Goal: Task Accomplishment & Management: Manage account settings

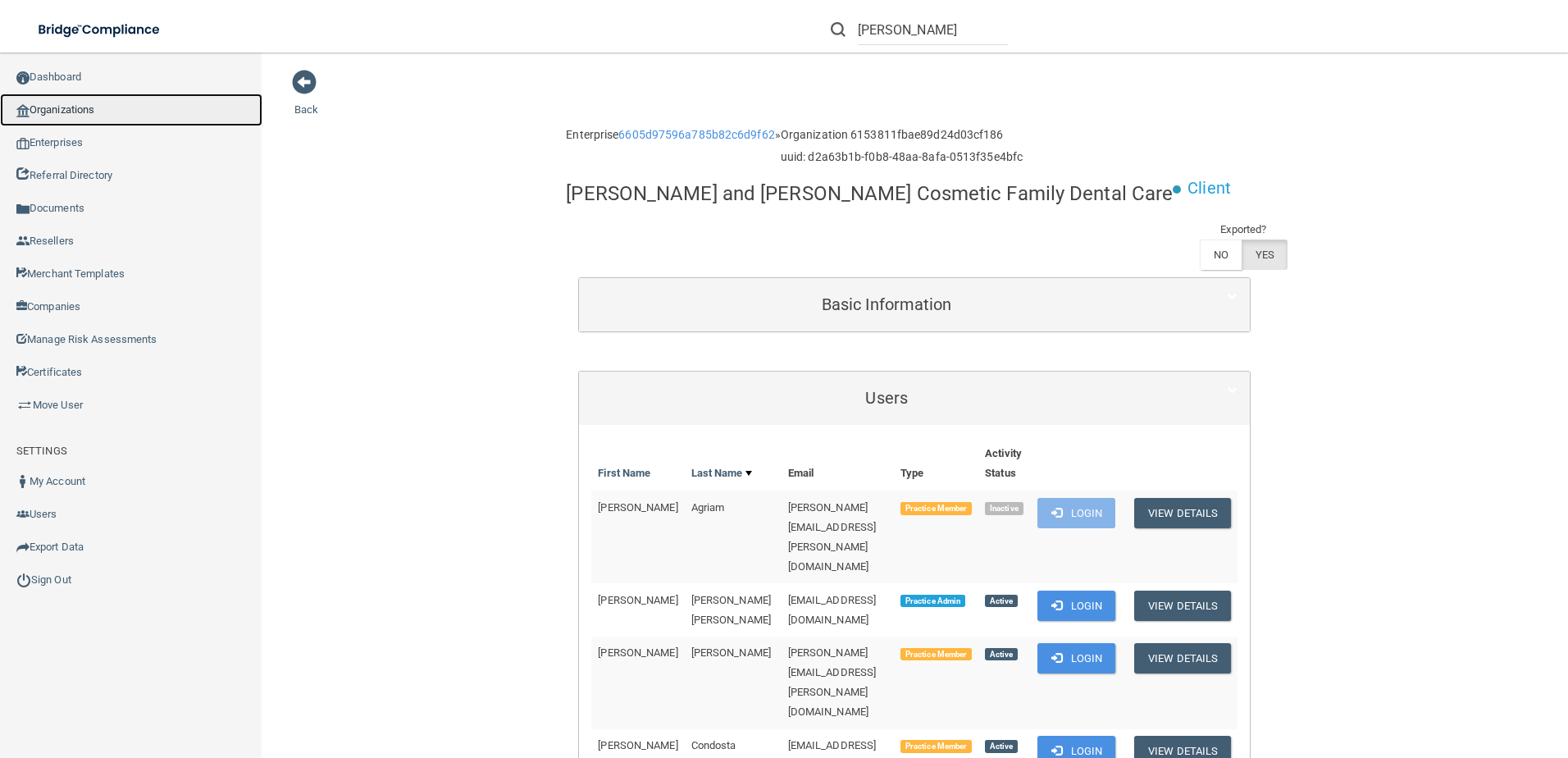
click at [66, 106] on link "Organizations" at bounding box center [131, 110] width 263 height 33
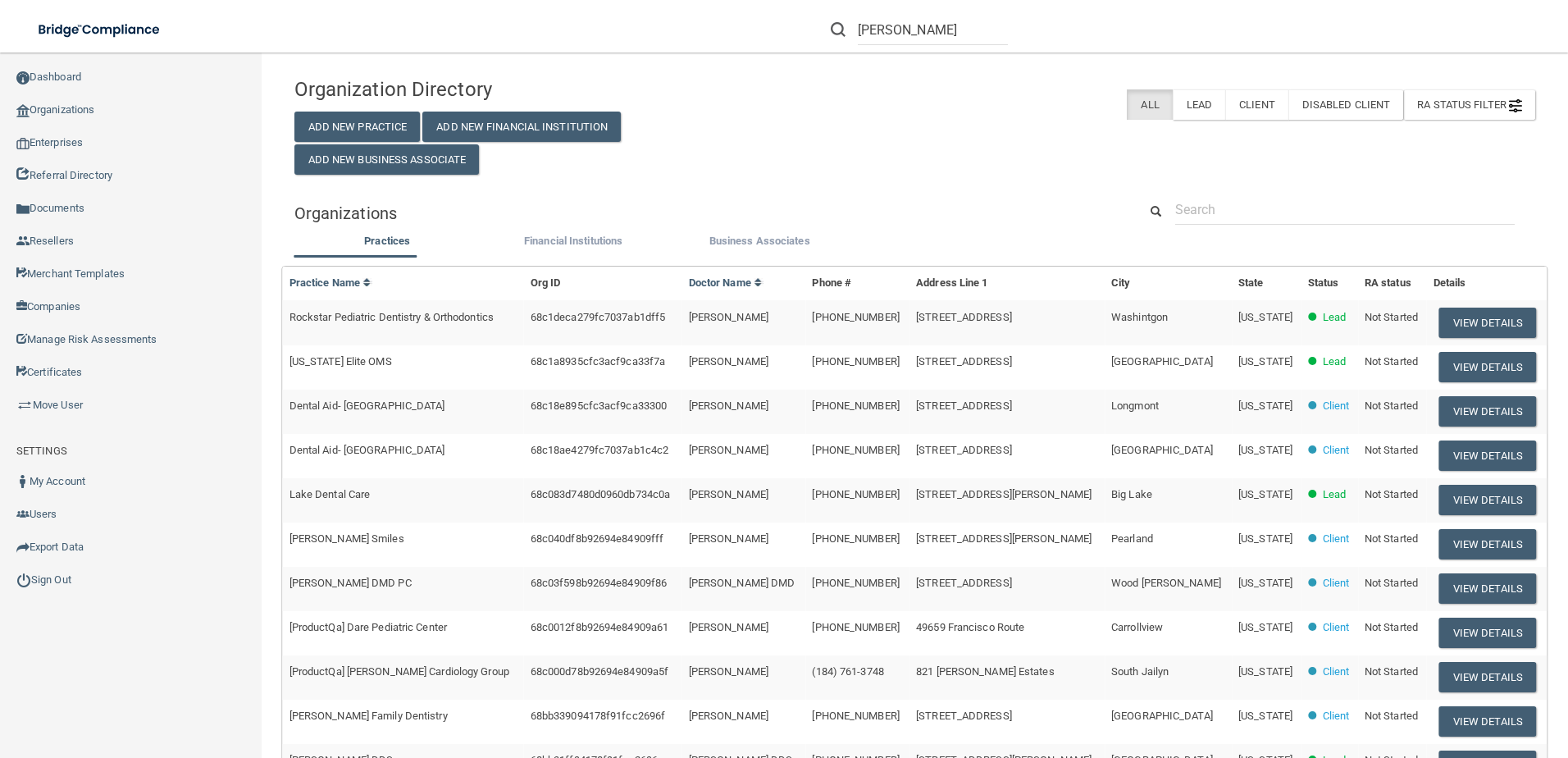
click at [1240, 227] on div "Organizations" at bounding box center [915, 213] width 1266 height 37
click at [1240, 214] on input "text" at bounding box center [1345, 210] width 340 height 30
paste input "[EMAIL_ADDRESS][DOMAIN_NAME]"
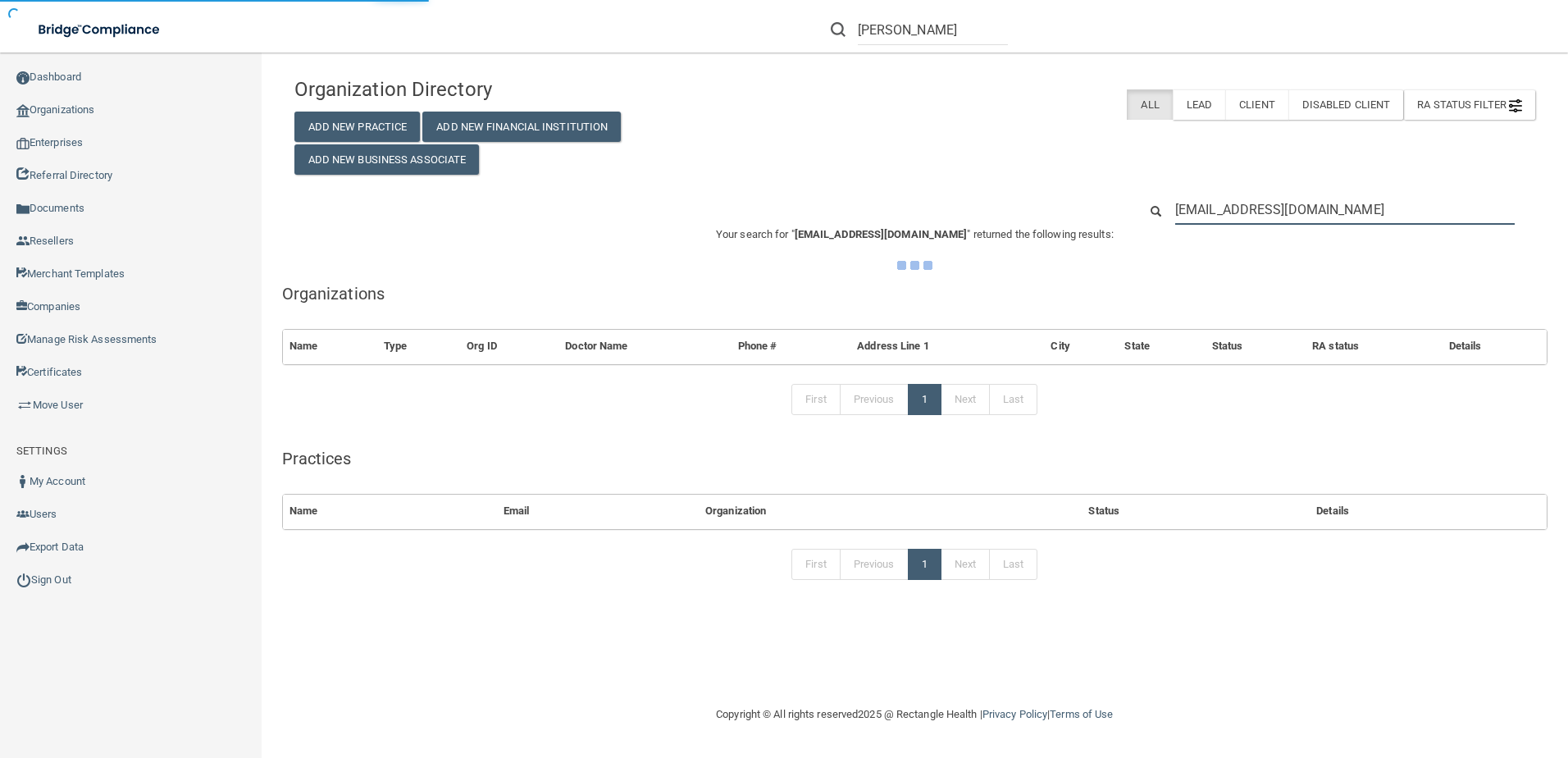
type input "[EMAIL_ADDRESS][DOMAIN_NAME]"
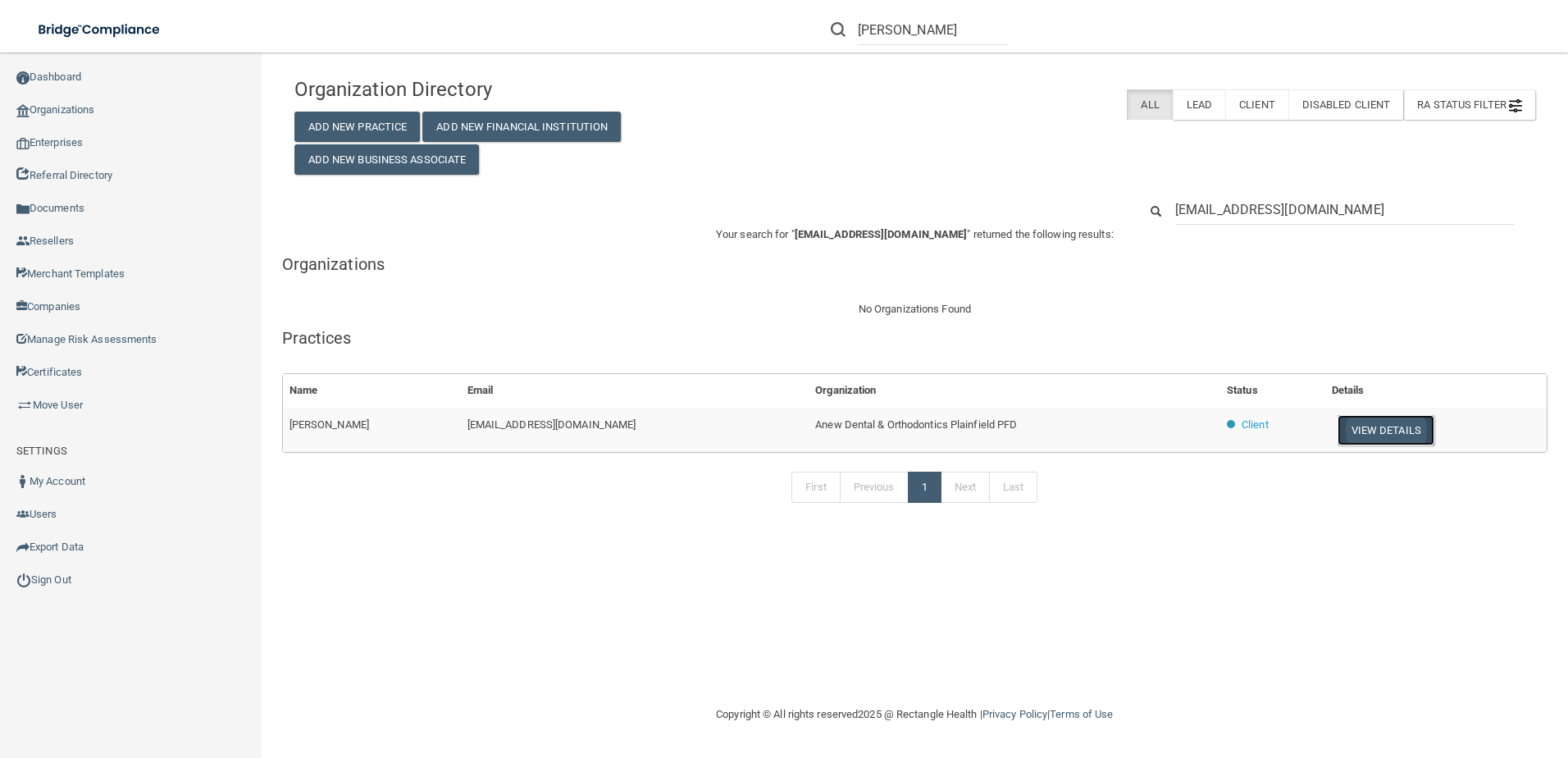
click at [1387, 424] on button "View Details" at bounding box center [1386, 430] width 97 height 30
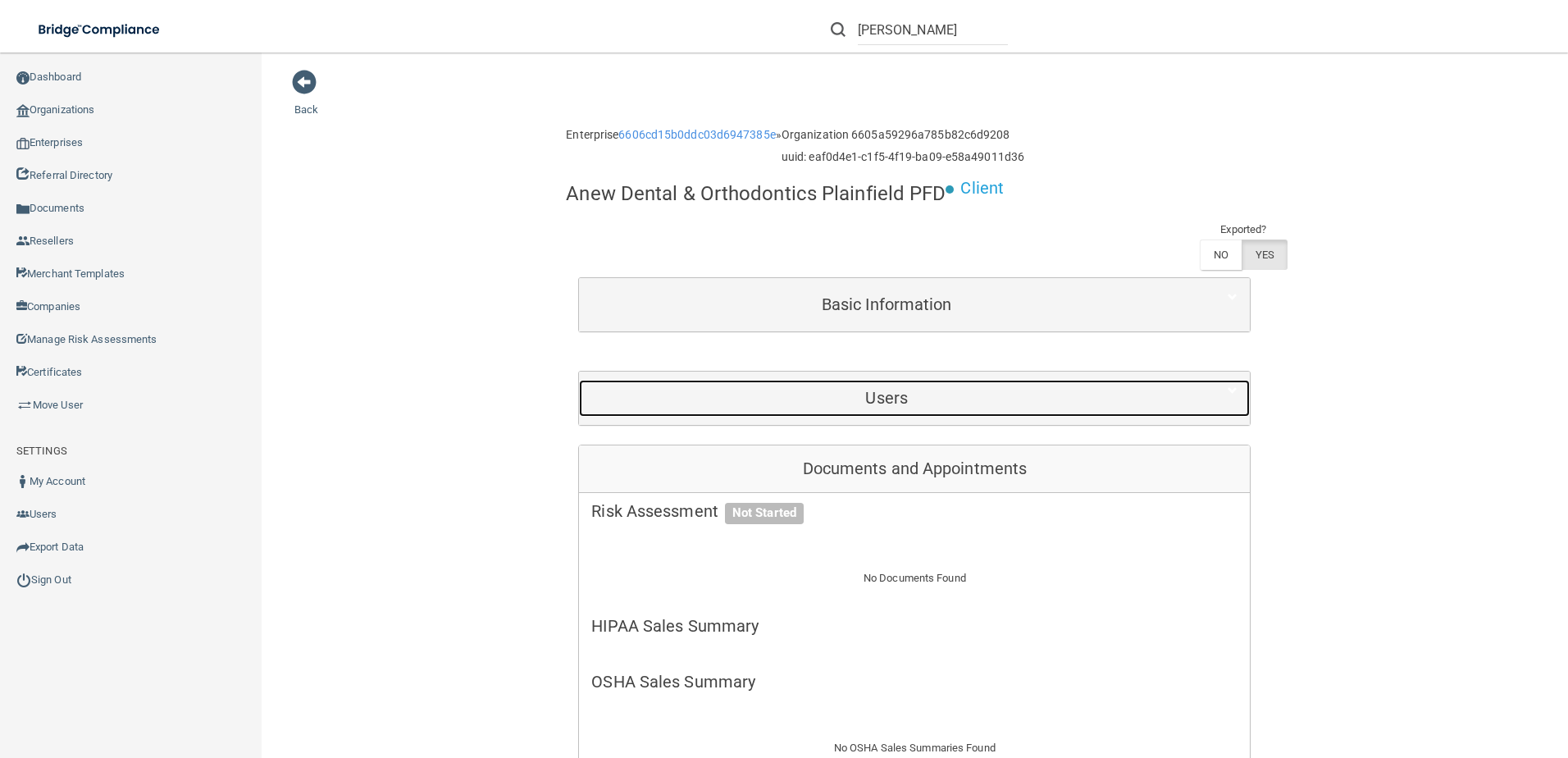
click at [956, 401] on h5 "Users" at bounding box center [886, 397] width 591 height 18
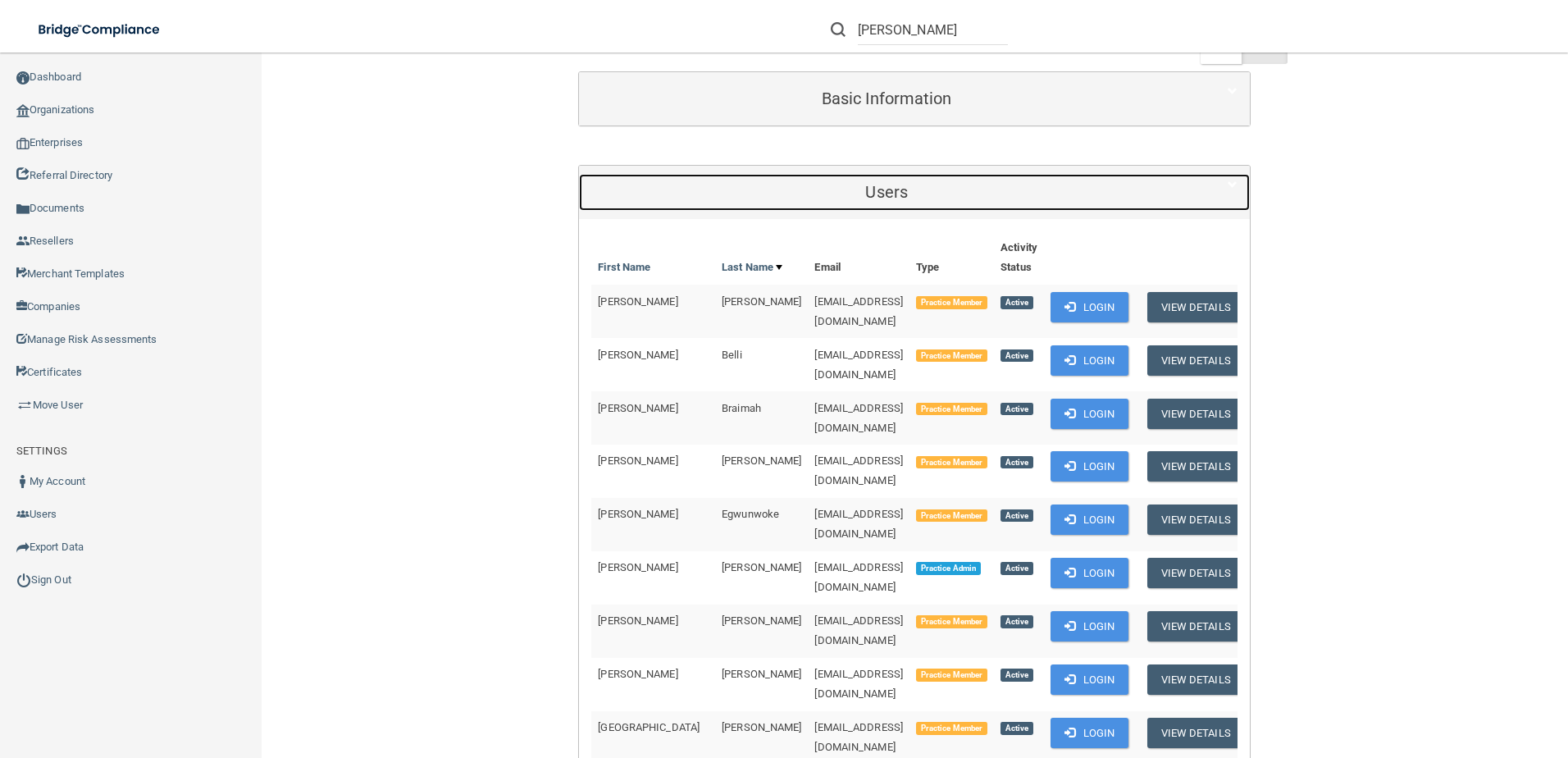
scroll to position [328, 0]
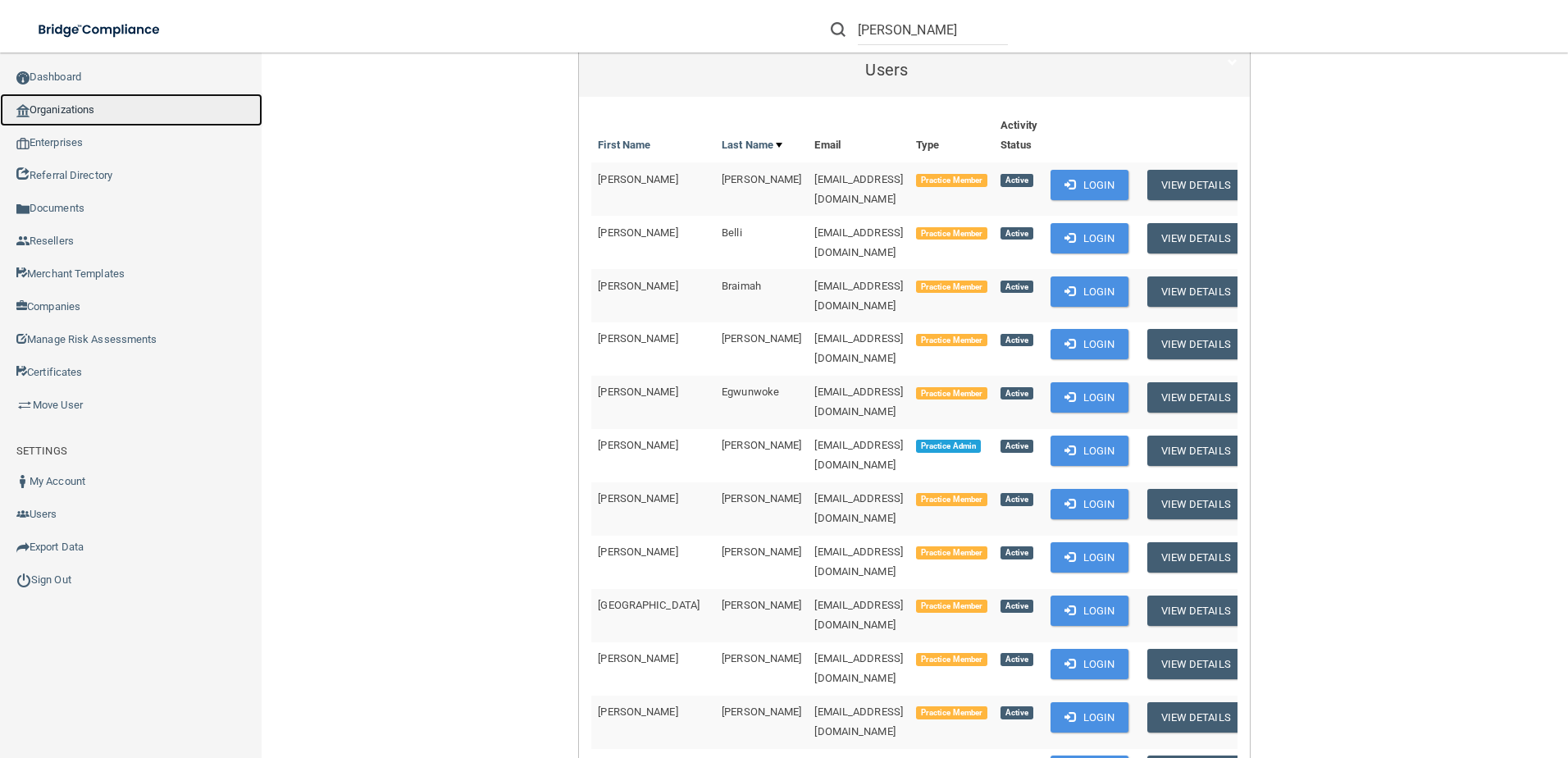
click at [84, 107] on link "Organizations" at bounding box center [131, 110] width 263 height 33
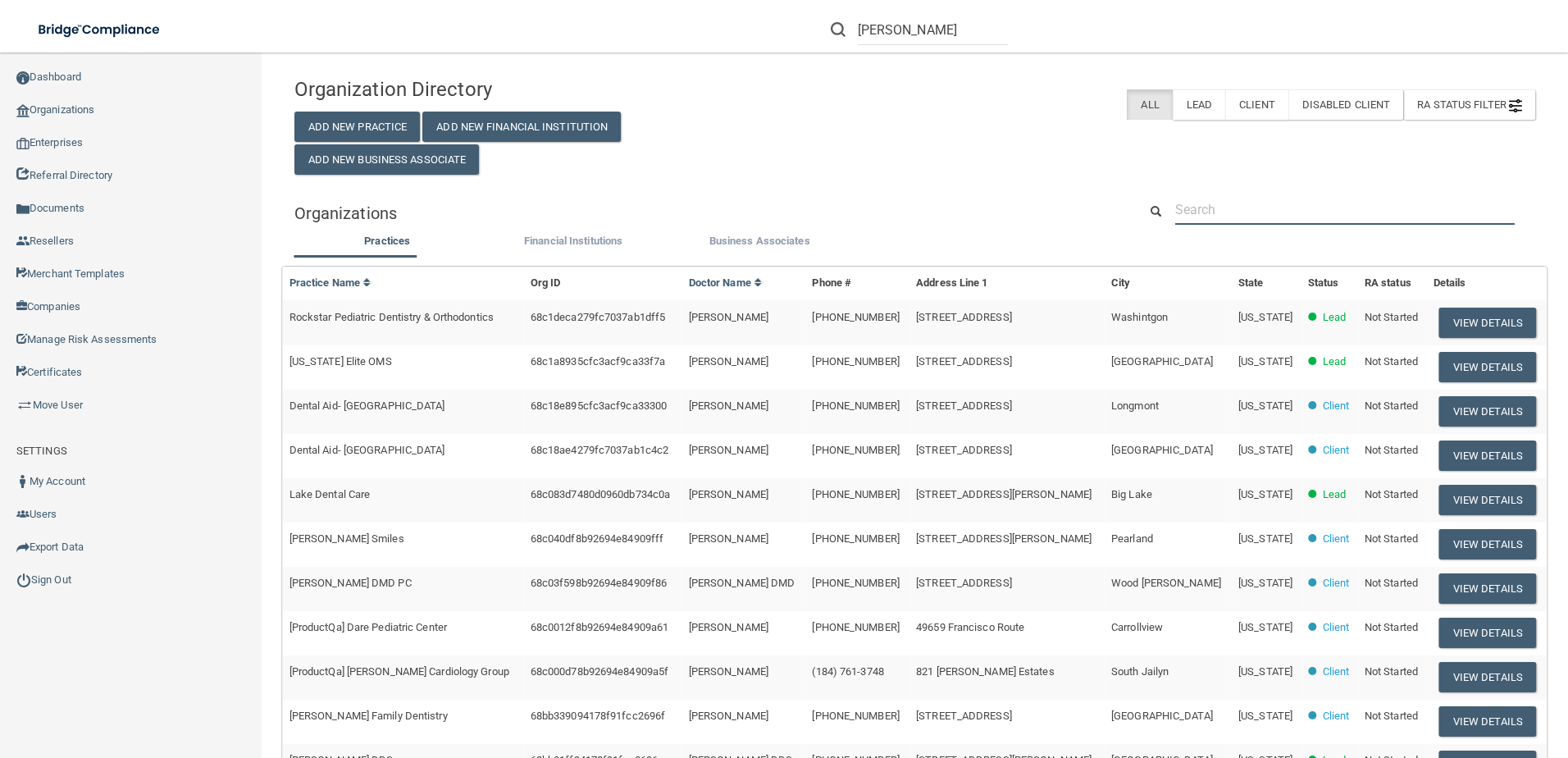
click at [1320, 209] on input "text" at bounding box center [1345, 210] width 340 height 30
paste input "[EMAIL_ADDRESS][DOMAIN_NAME]"
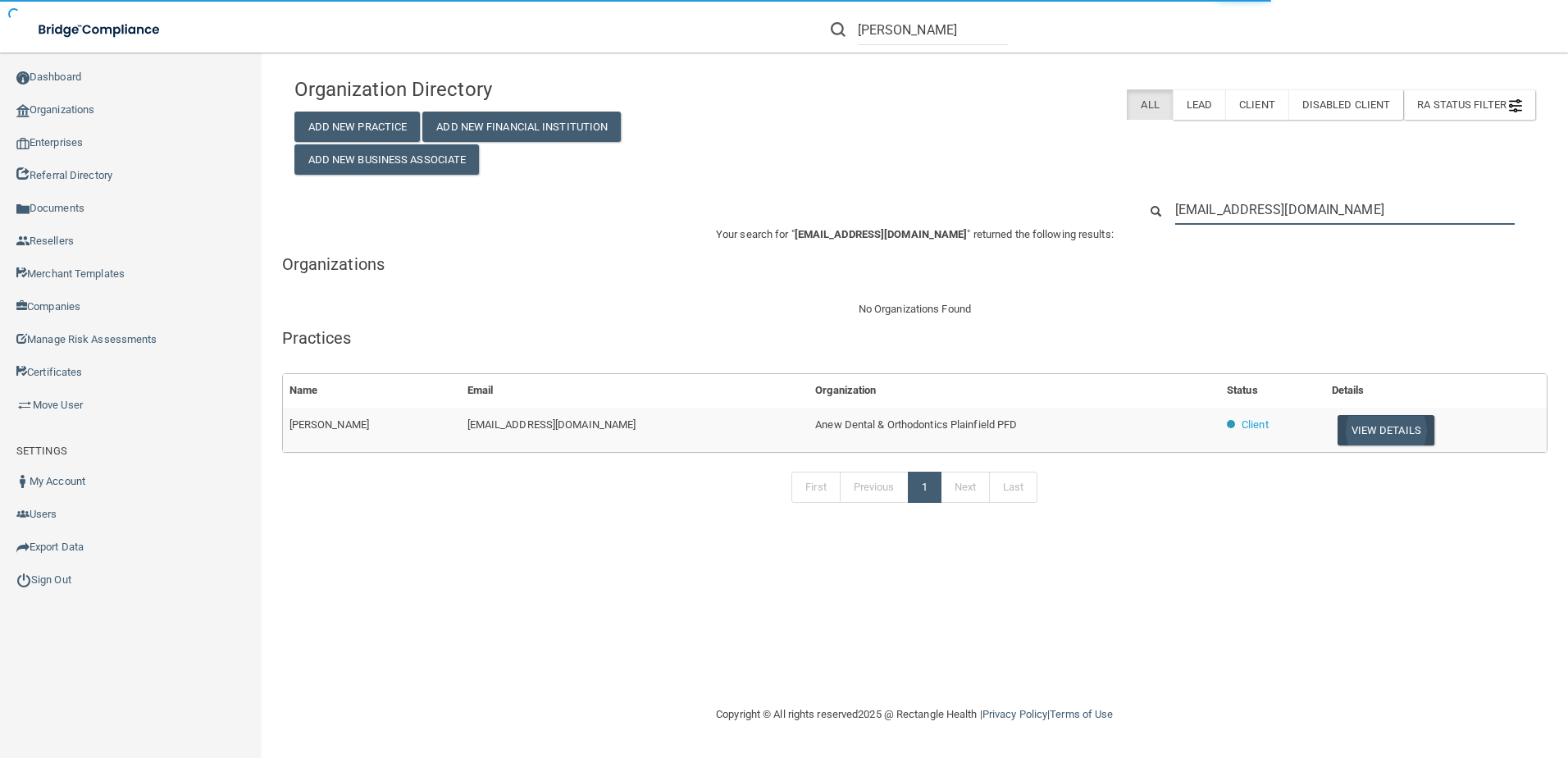
type input "[EMAIL_ADDRESS][DOMAIN_NAME]"
click at [1357, 436] on button "View Details" at bounding box center [1386, 430] width 97 height 30
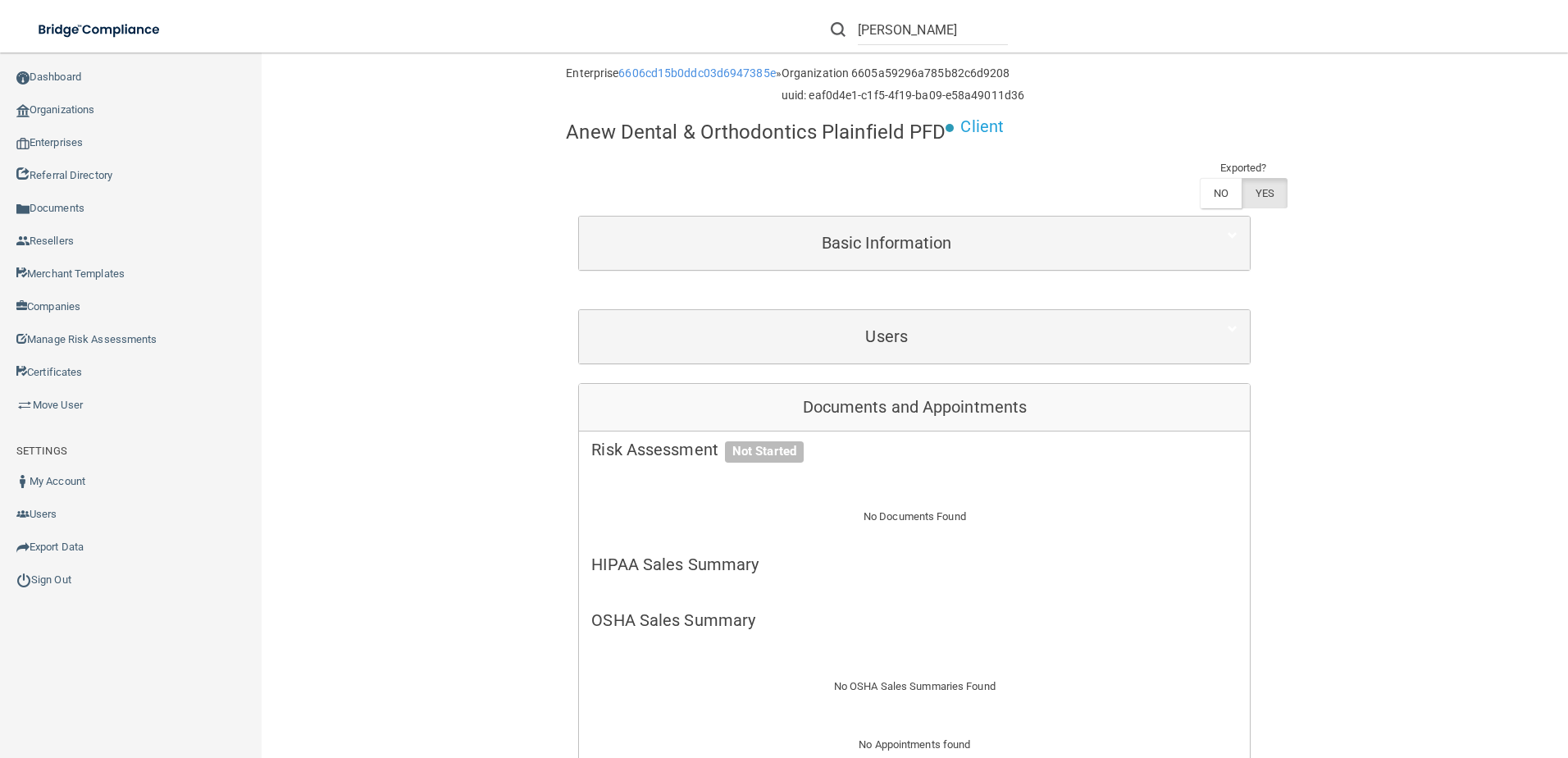
scroll to position [164, 0]
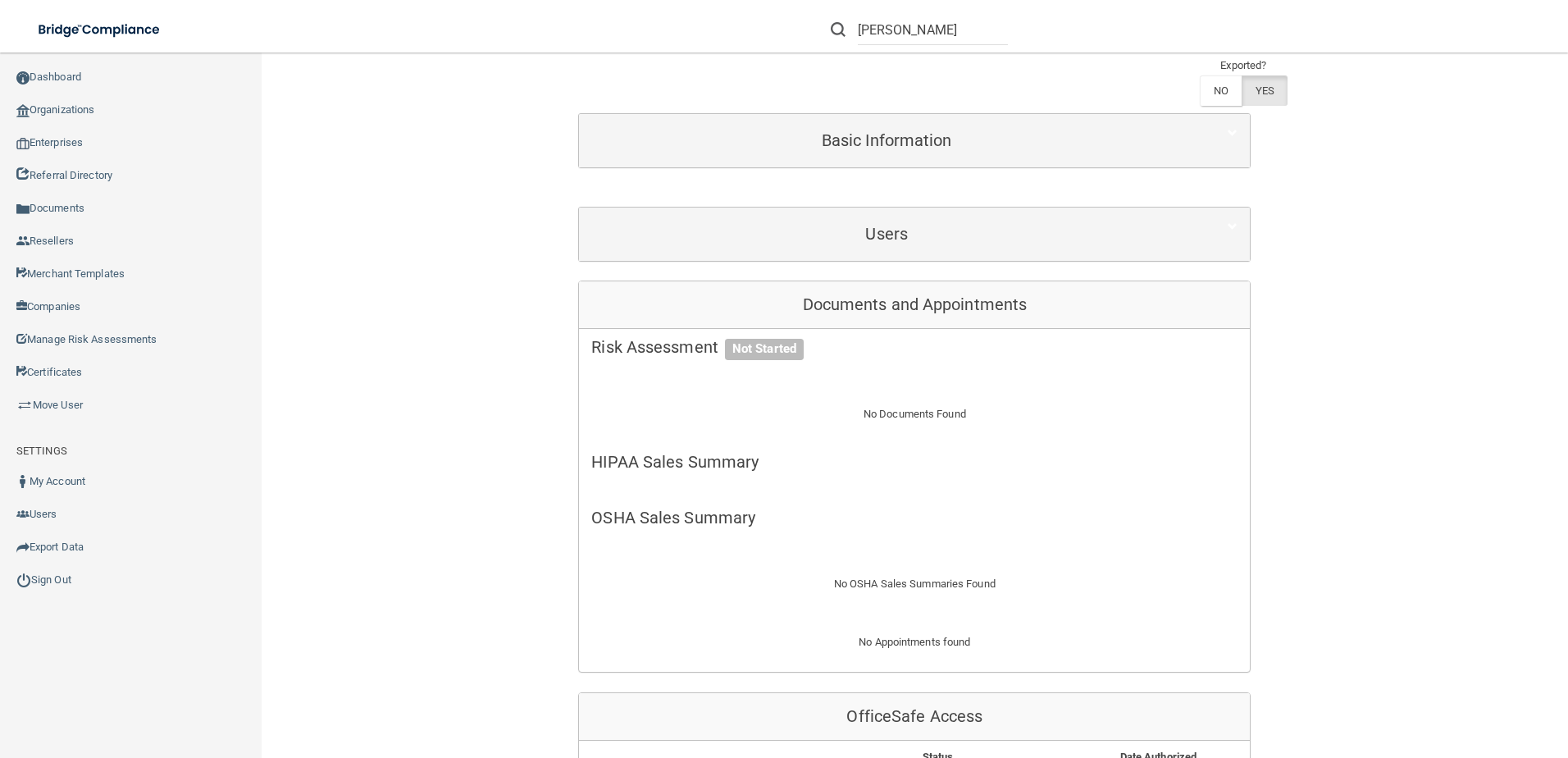
click at [1004, 253] on div "Users" at bounding box center [914, 234] width 671 height 53
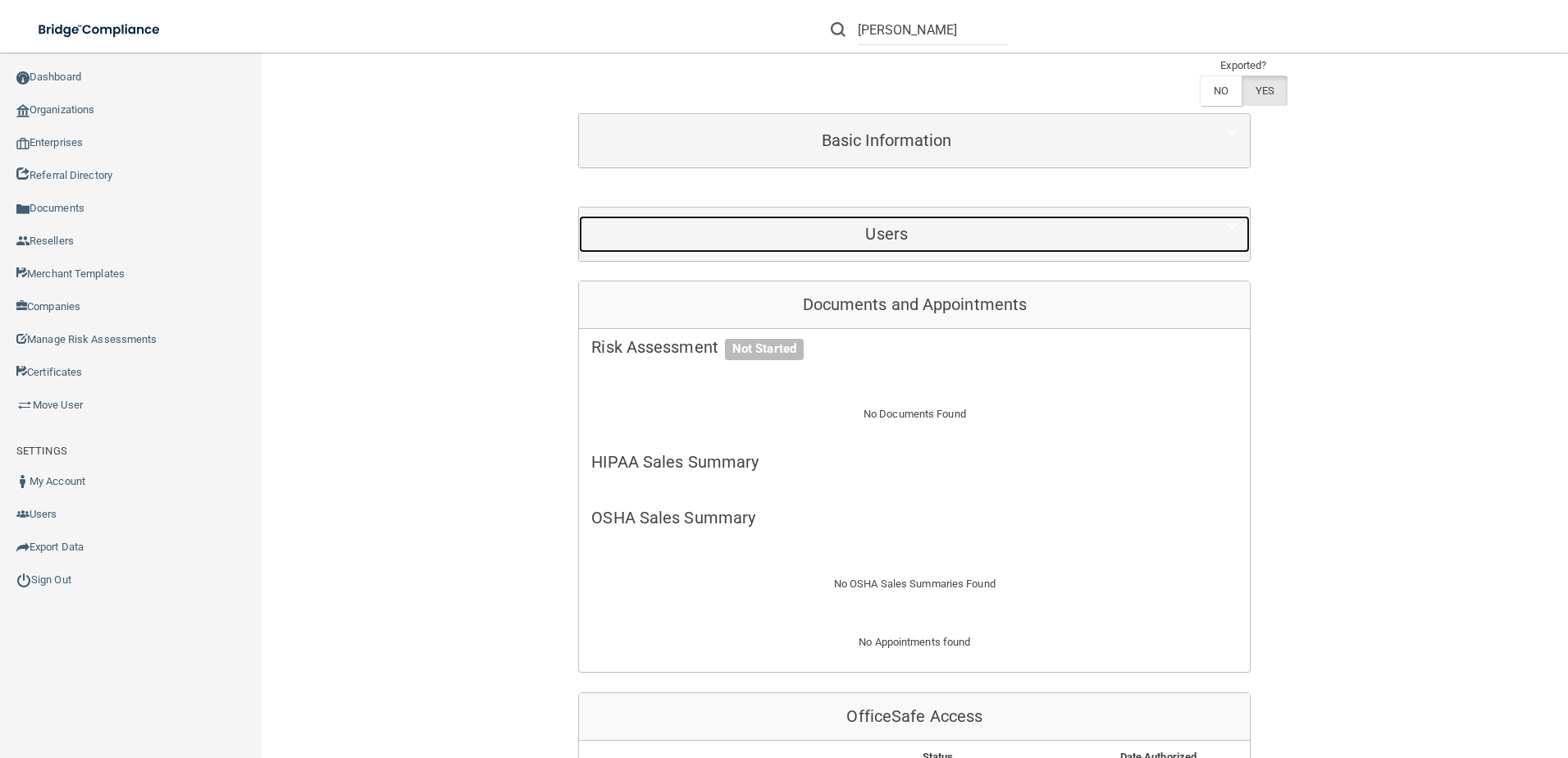
click at [1007, 240] on h5 "Users" at bounding box center [886, 233] width 591 height 18
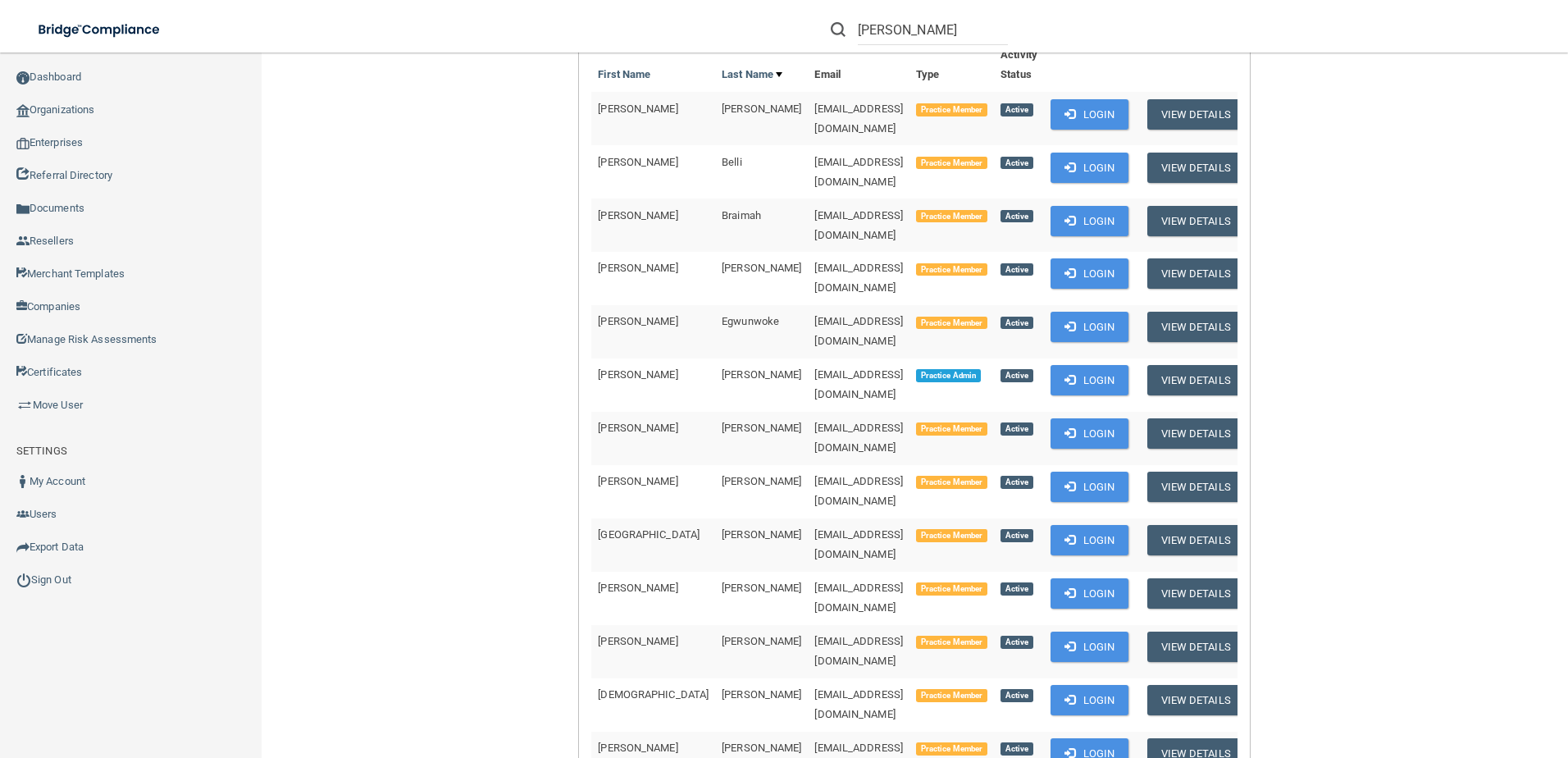
scroll to position [246, 0]
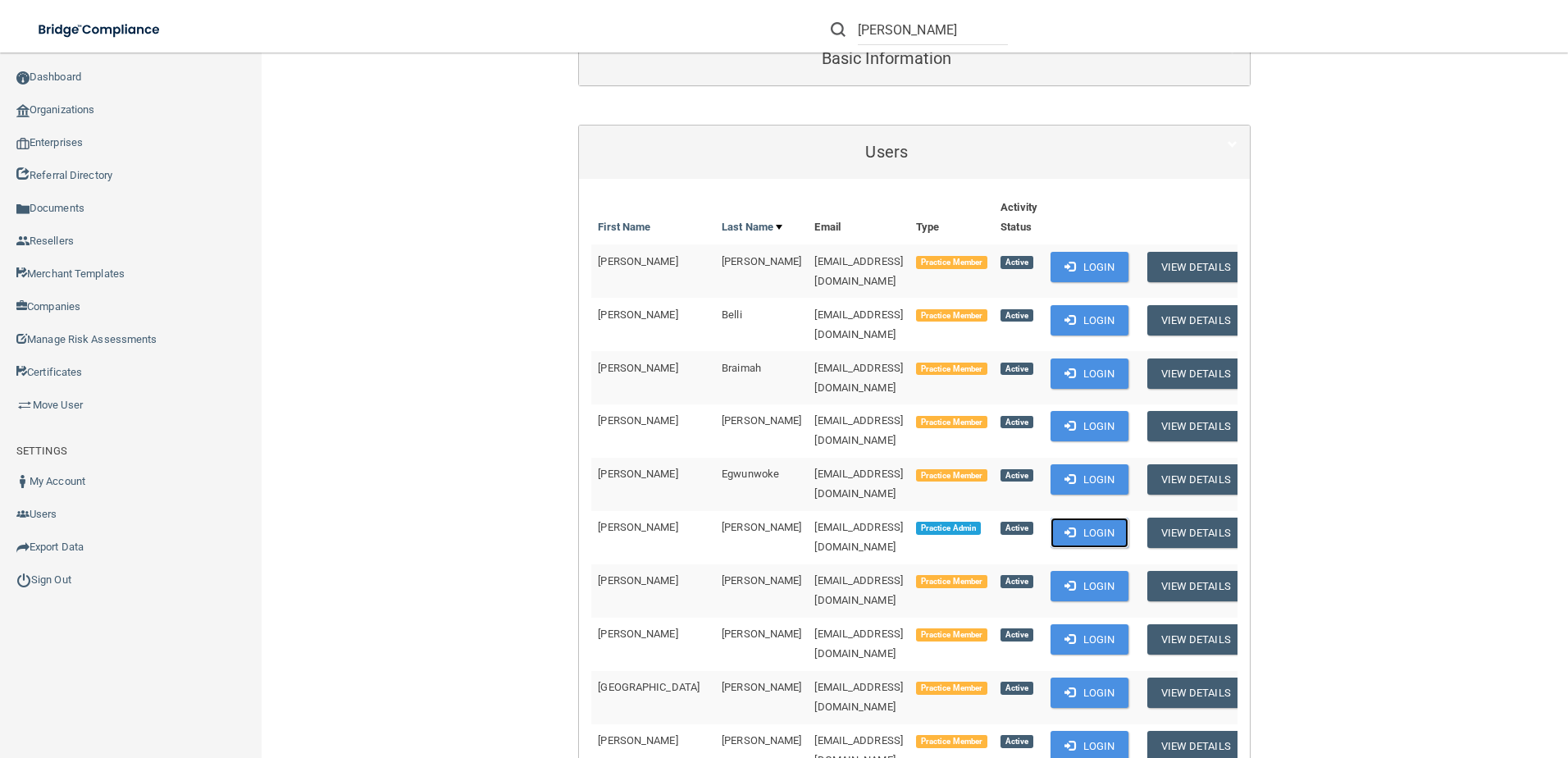
click at [1078, 518] on button "Login" at bounding box center [1090, 533] width 78 height 30
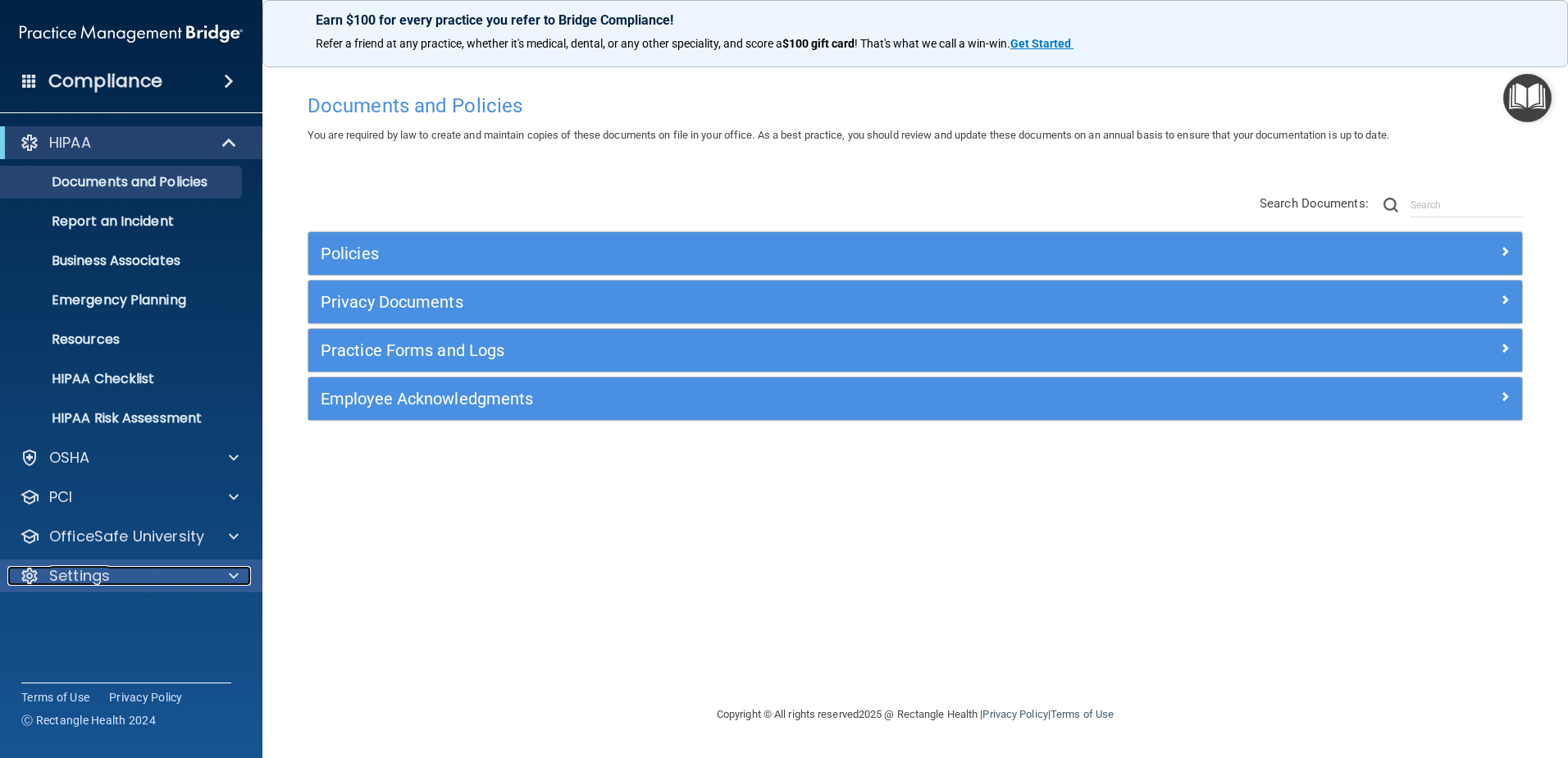
click at [185, 570] on div "Settings" at bounding box center [109, 575] width 204 height 19
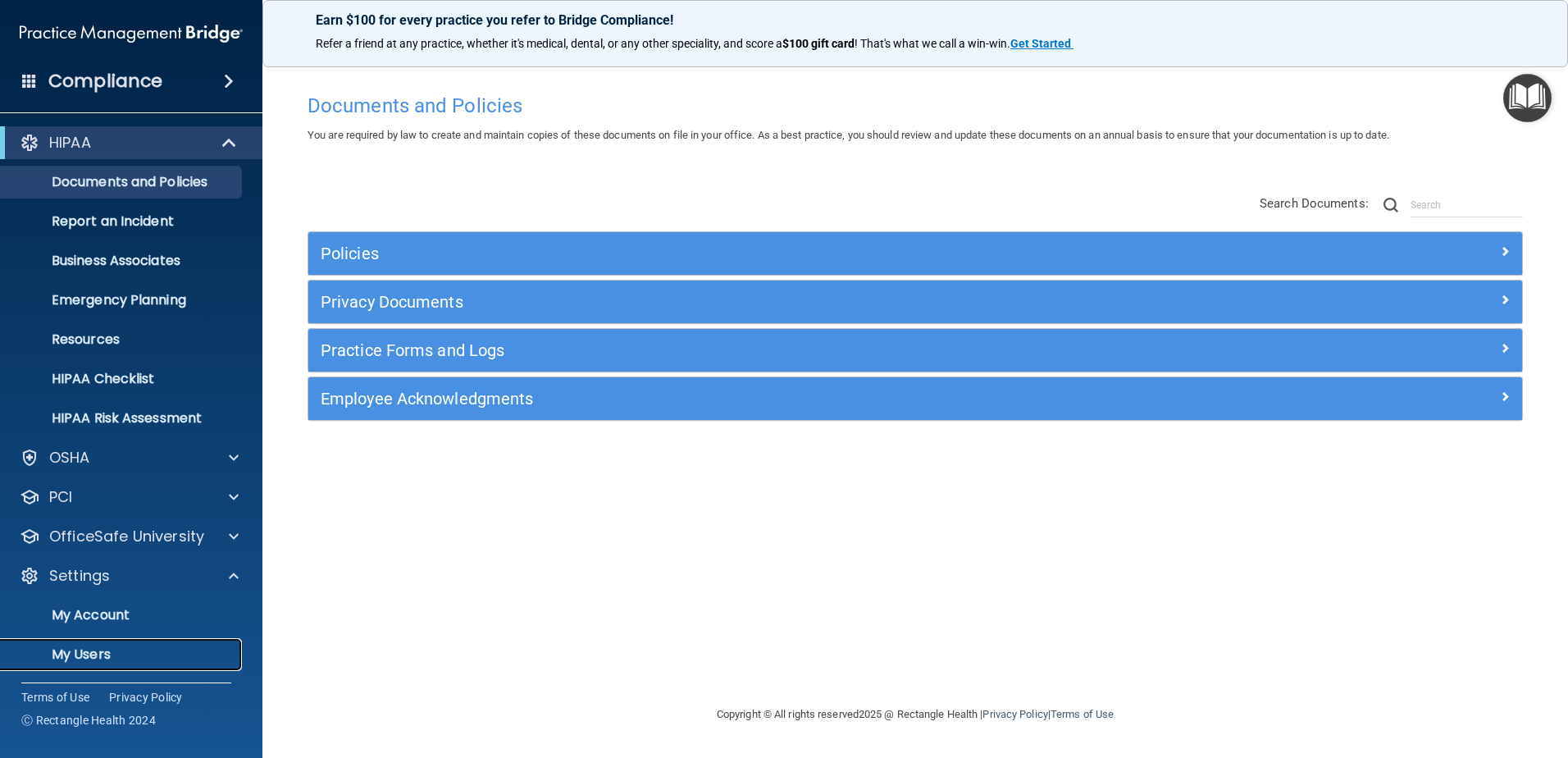
click at [109, 653] on p "My Users" at bounding box center [122, 654] width 224 height 16
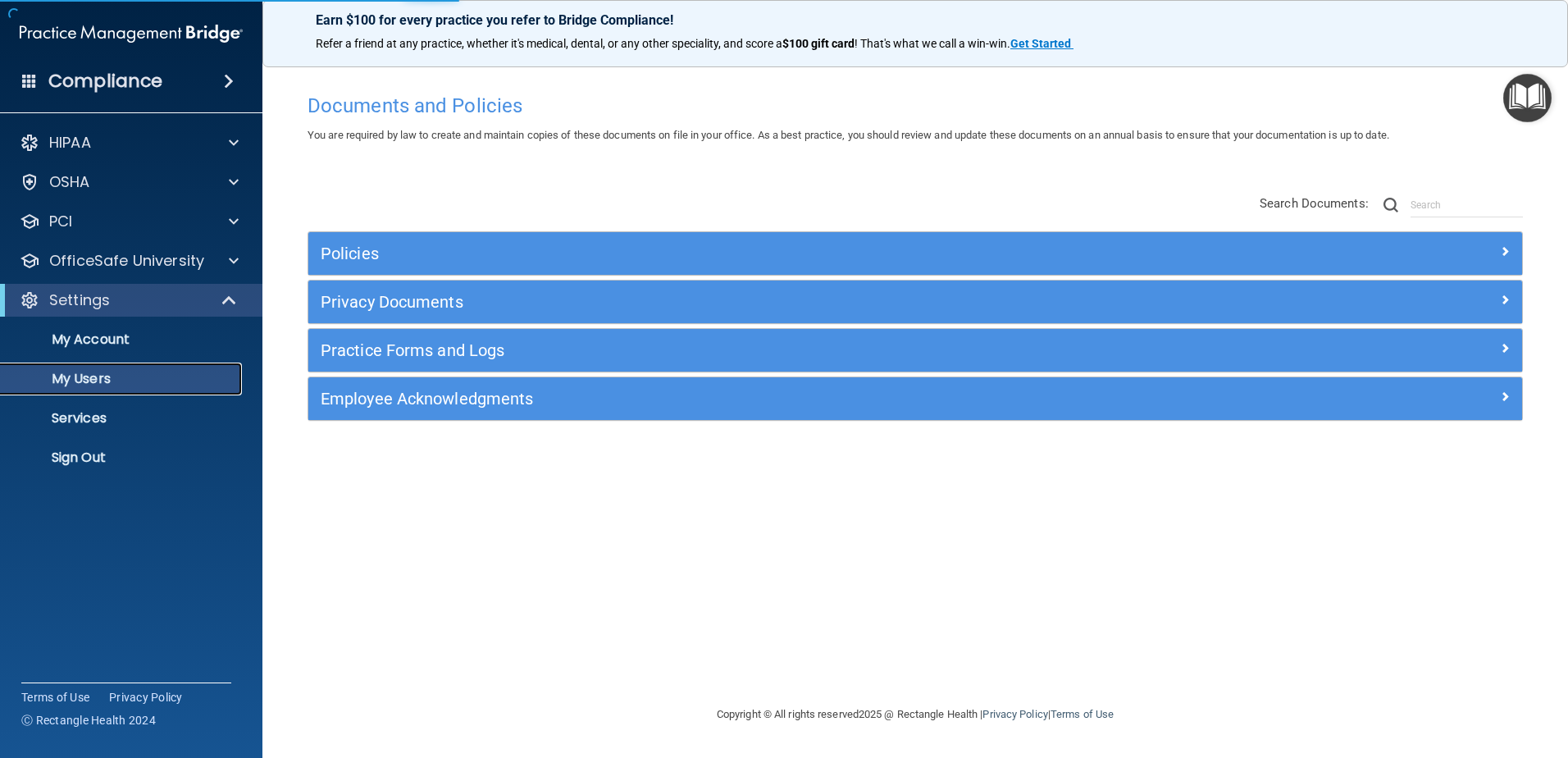
select select "20"
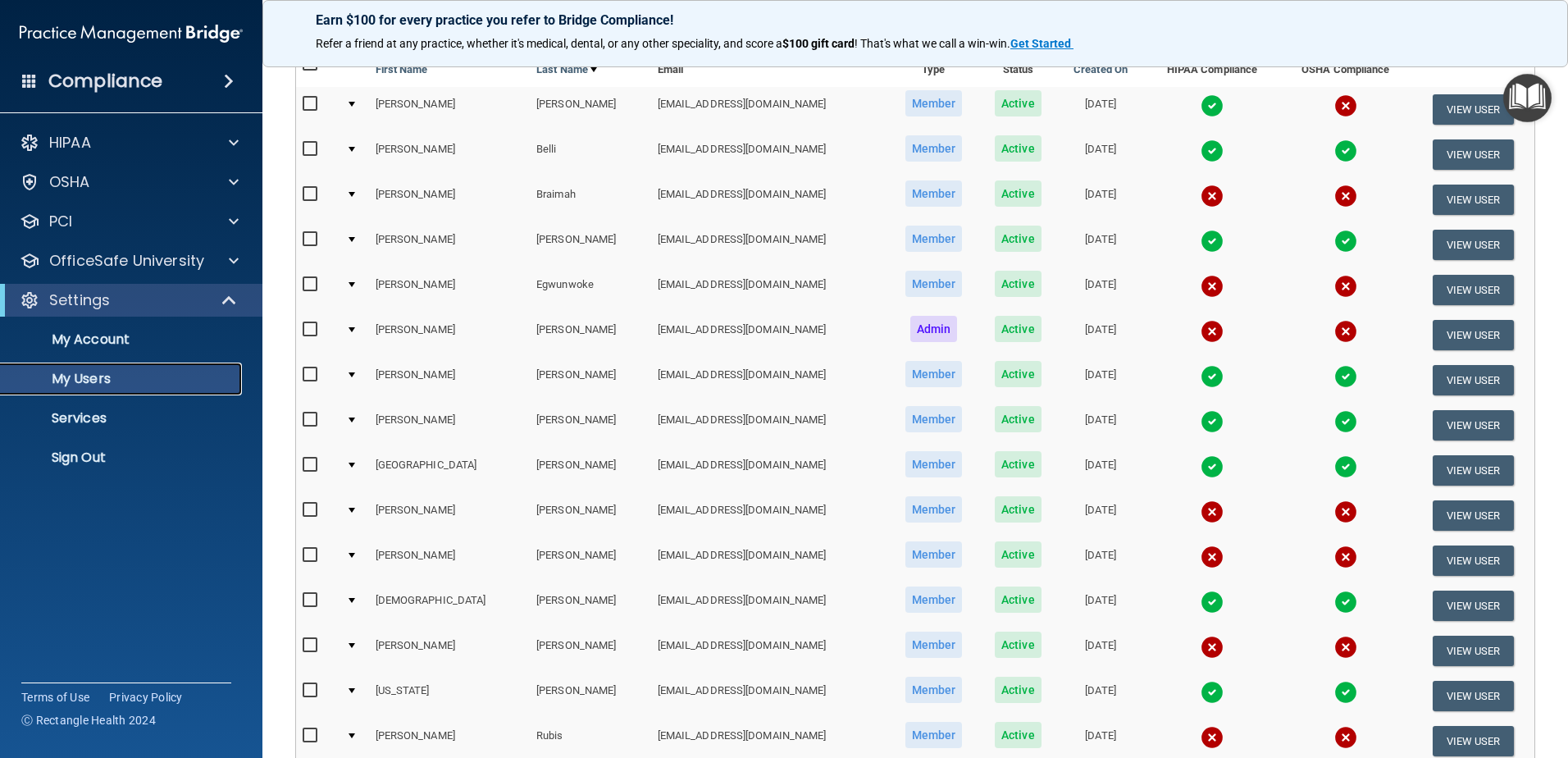
scroll to position [328, 0]
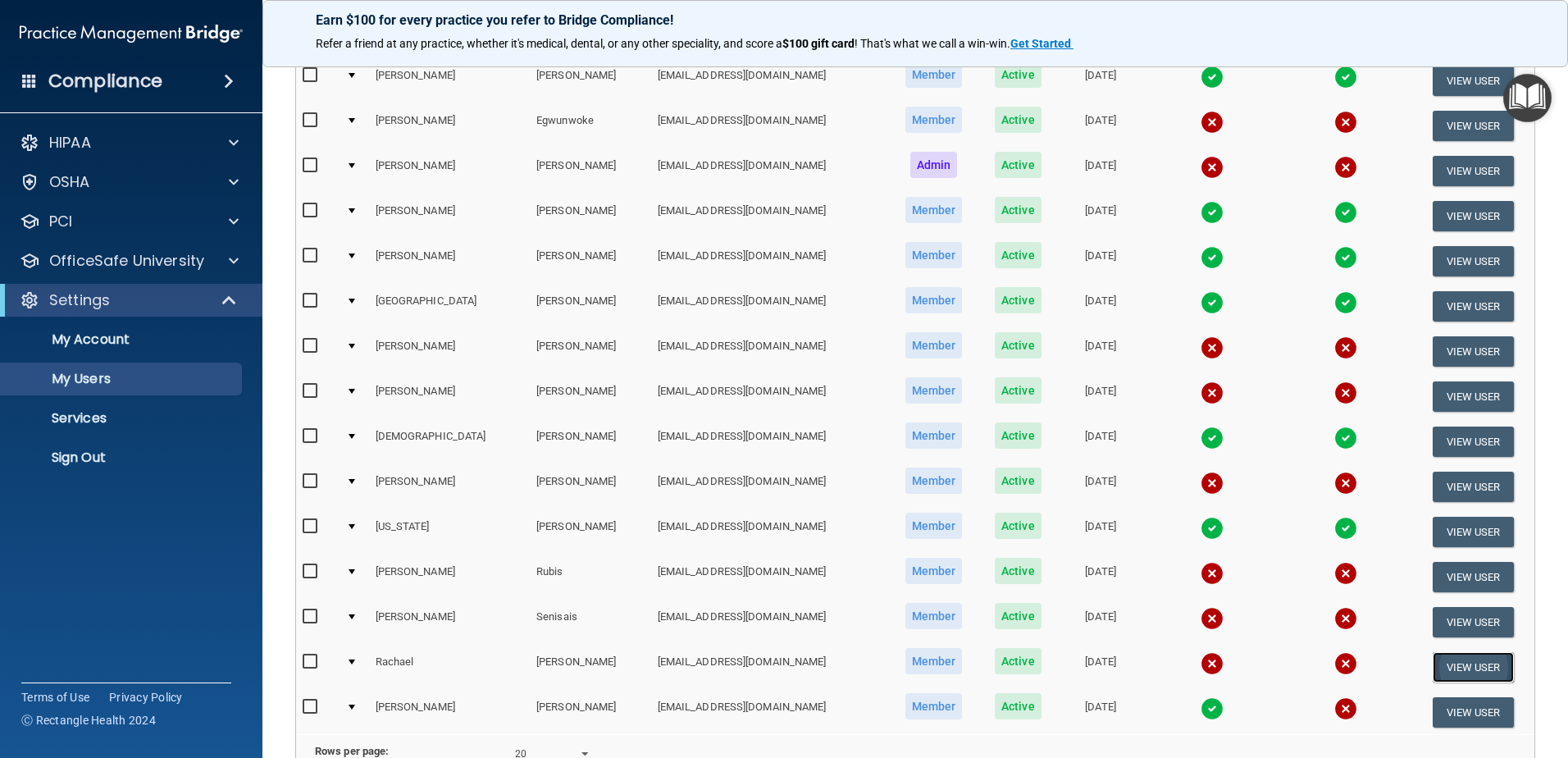
click at [1440, 664] on button "View User" at bounding box center [1473, 668] width 81 height 30
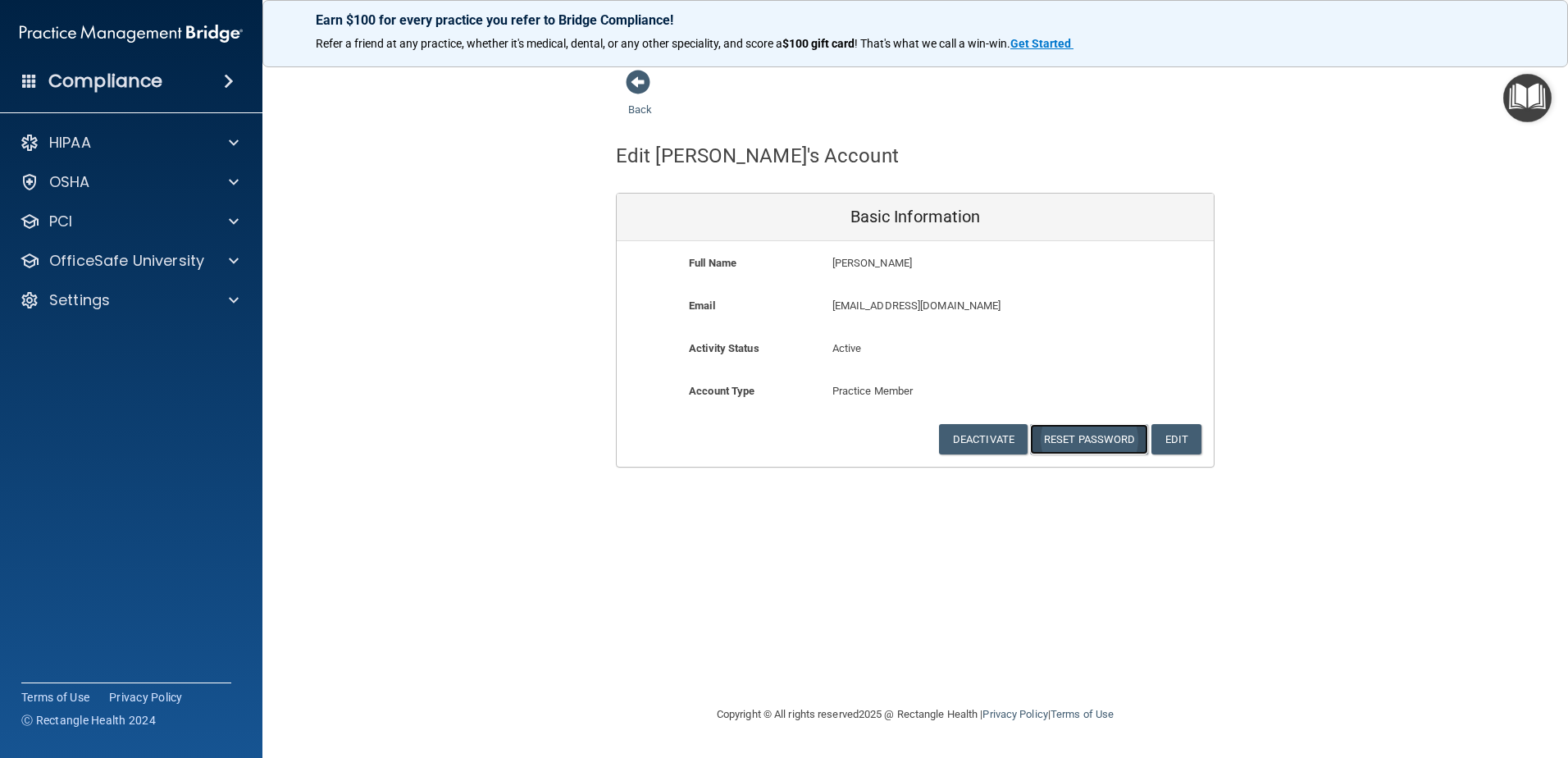
click at [1094, 435] on button "Reset Password" at bounding box center [1089, 439] width 118 height 30
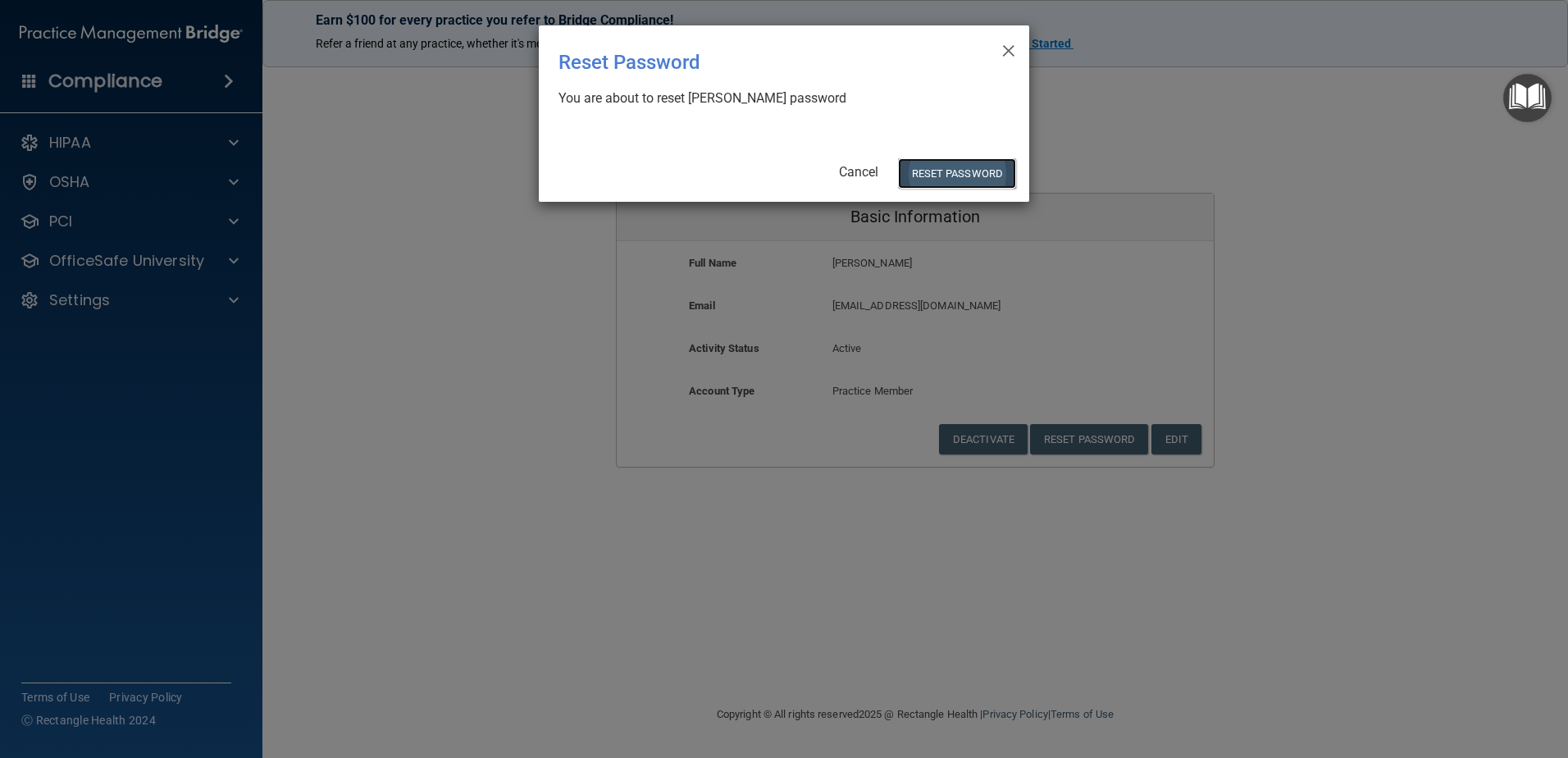
click at [970, 166] on button "Reset Password" at bounding box center [957, 173] width 118 height 30
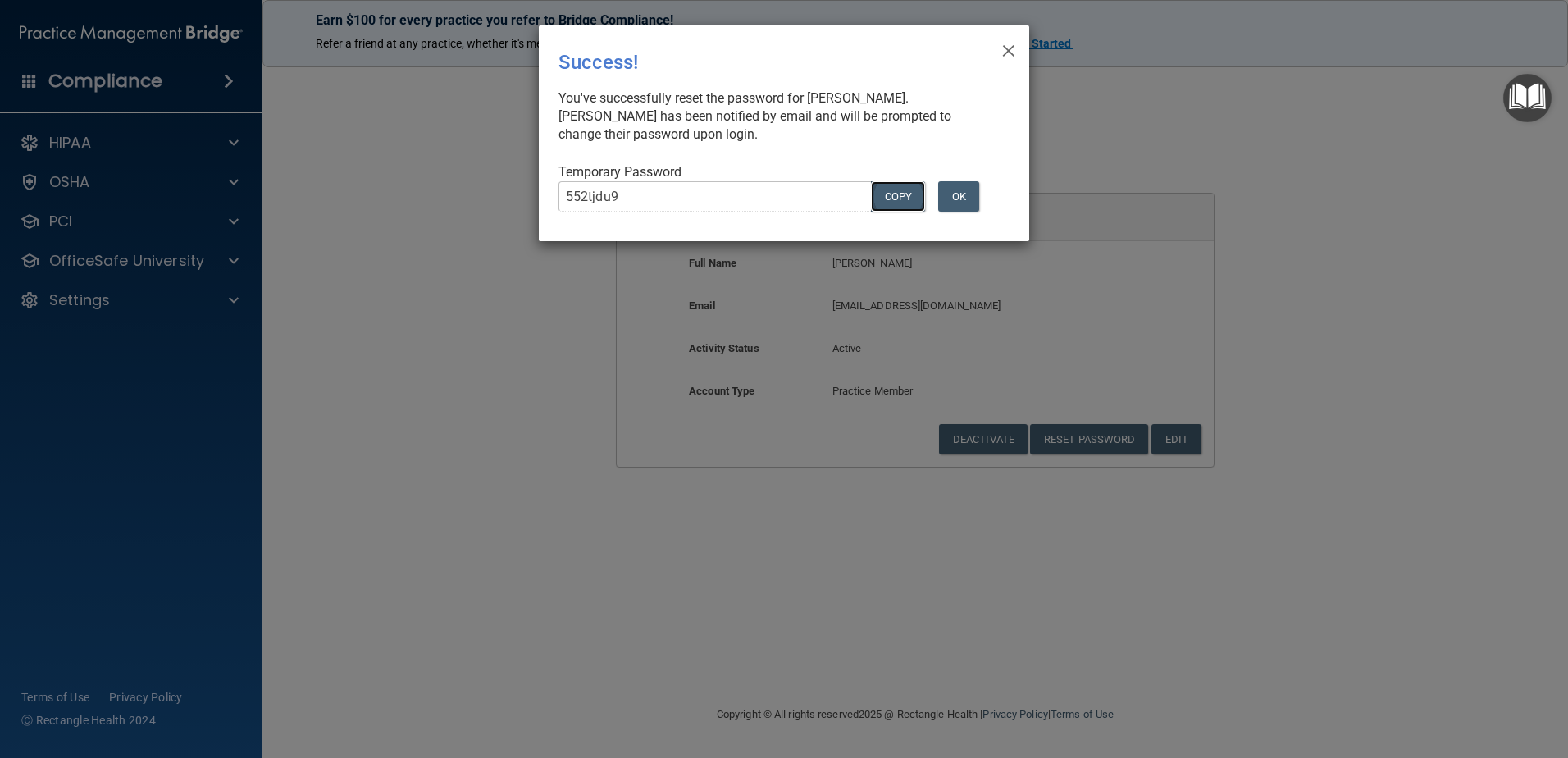
click at [894, 189] on button "COPY" at bounding box center [898, 197] width 54 height 30
click at [962, 192] on button "OK" at bounding box center [959, 197] width 41 height 30
